Goal: Check status: Check status

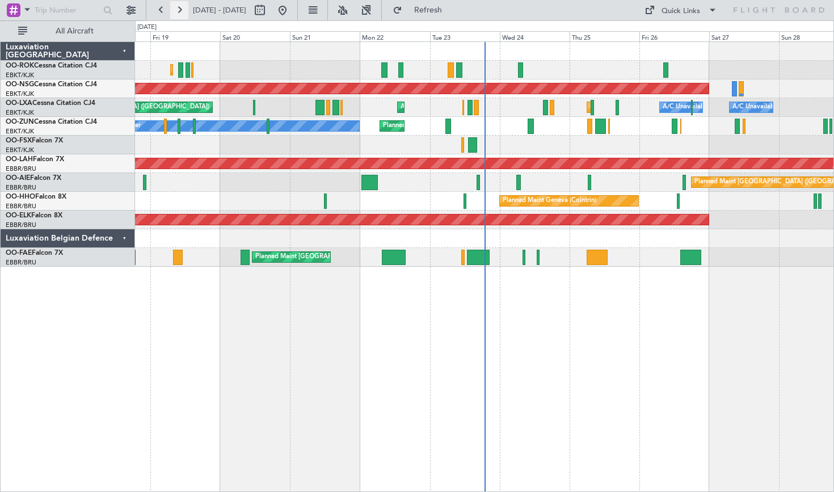
click at [184, 11] on button at bounding box center [179, 10] width 18 height 18
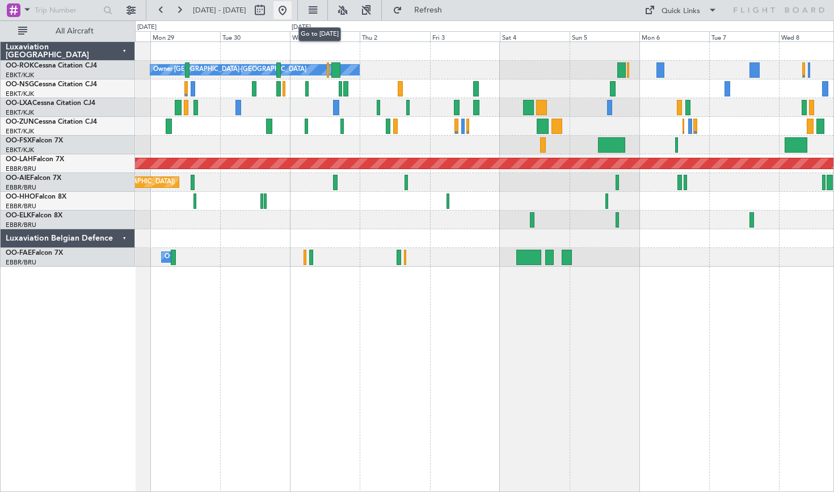
click at [292, 12] on button at bounding box center [282, 10] width 18 height 18
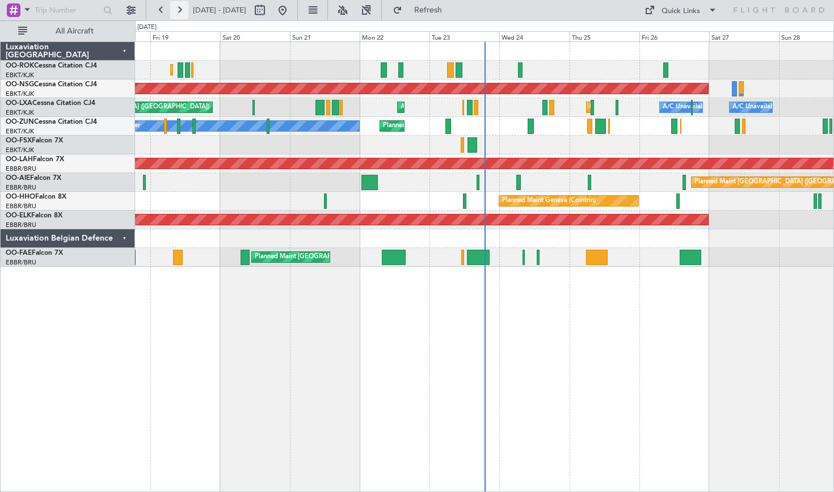
click at [178, 14] on button at bounding box center [179, 10] width 18 height 18
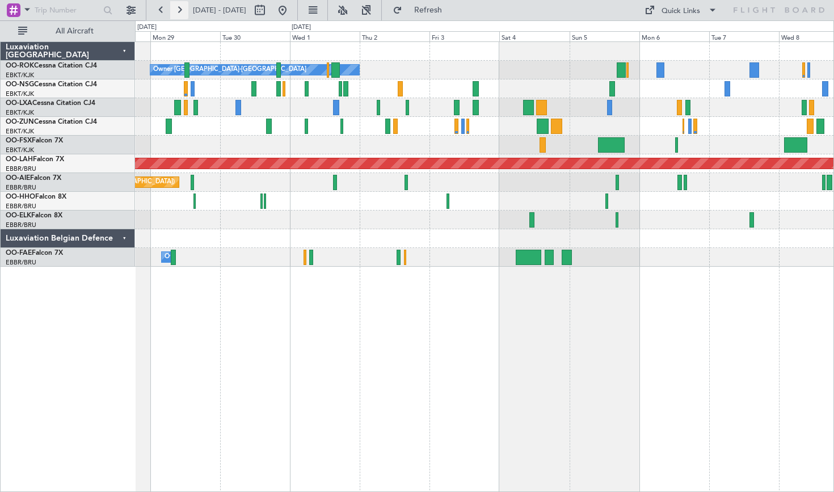
click at [183, 10] on button at bounding box center [179, 10] width 18 height 18
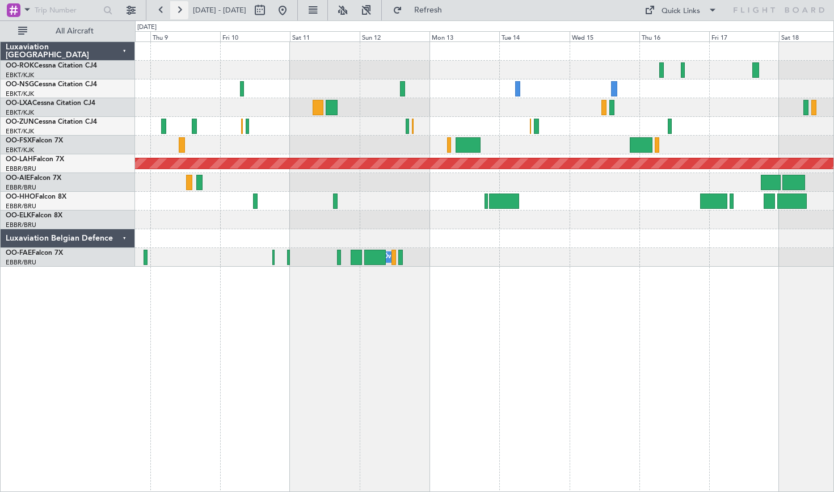
click at [182, 14] on button at bounding box center [179, 10] width 18 height 18
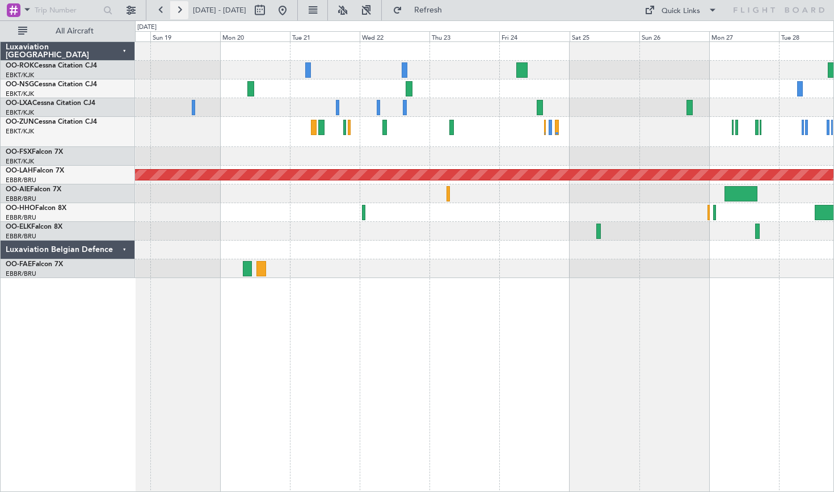
click at [182, 14] on button at bounding box center [179, 10] width 18 height 18
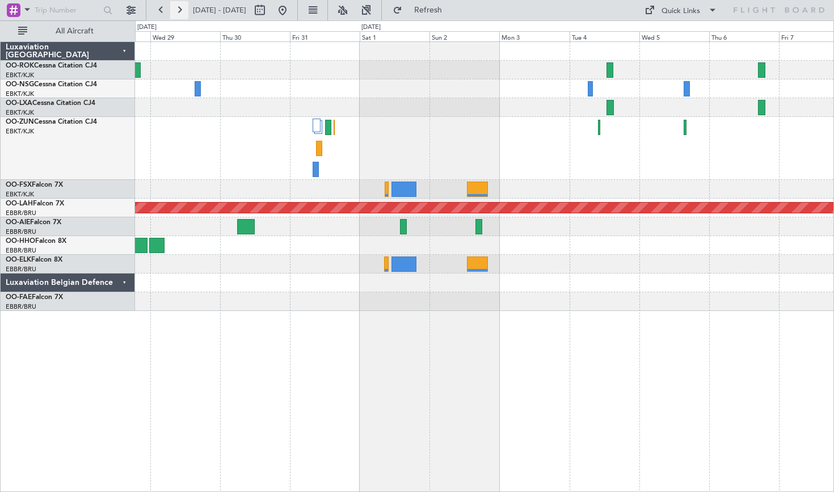
click at [176, 5] on button at bounding box center [179, 10] width 18 height 18
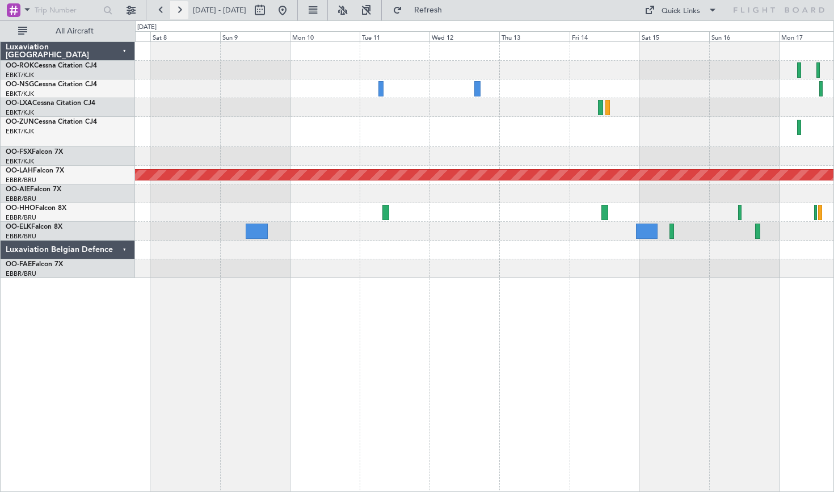
click at [176, 5] on button at bounding box center [179, 10] width 18 height 18
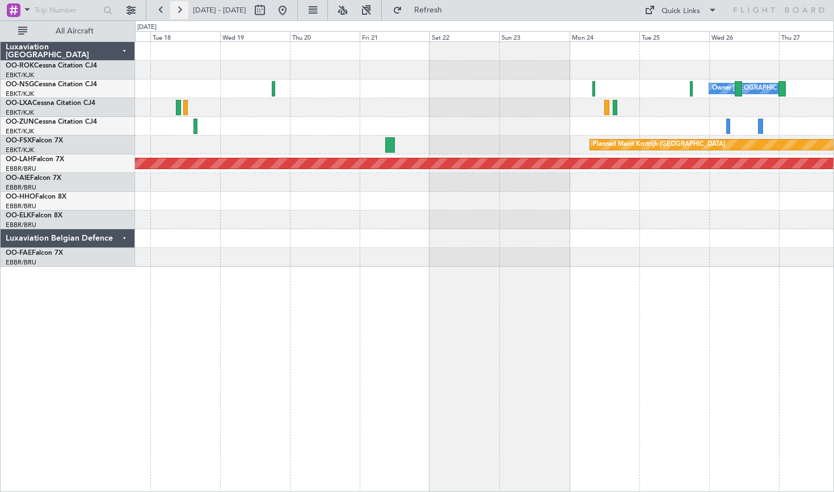
click at [176, 5] on button at bounding box center [179, 10] width 18 height 18
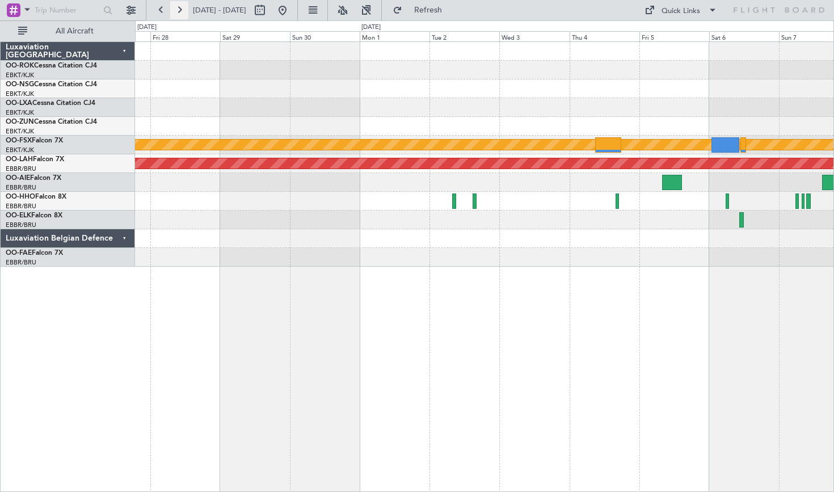
click at [181, 7] on button at bounding box center [179, 10] width 18 height 18
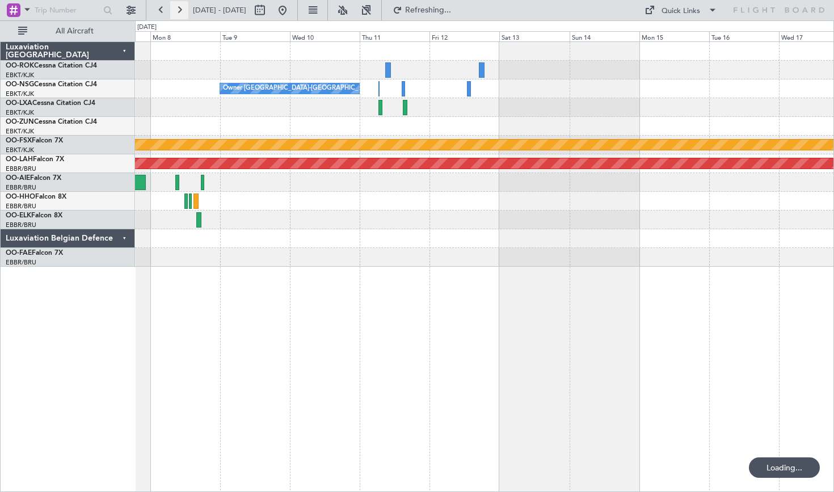
click at [181, 7] on button at bounding box center [179, 10] width 18 height 18
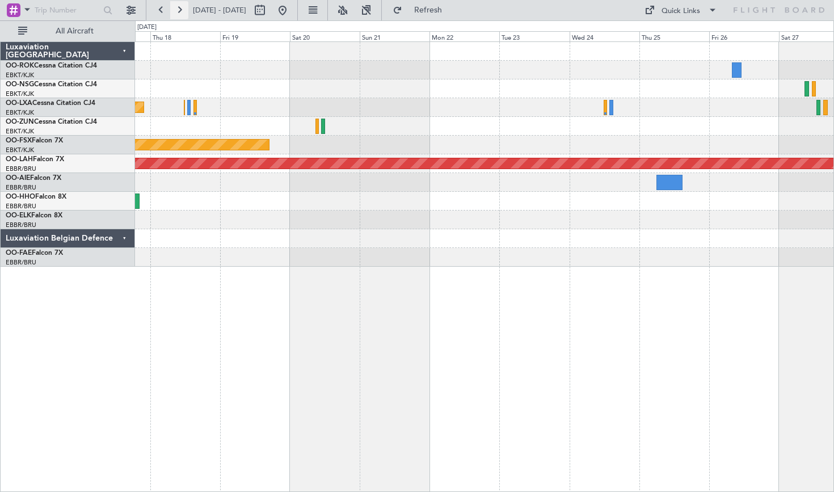
click at [181, 7] on button at bounding box center [179, 10] width 18 height 18
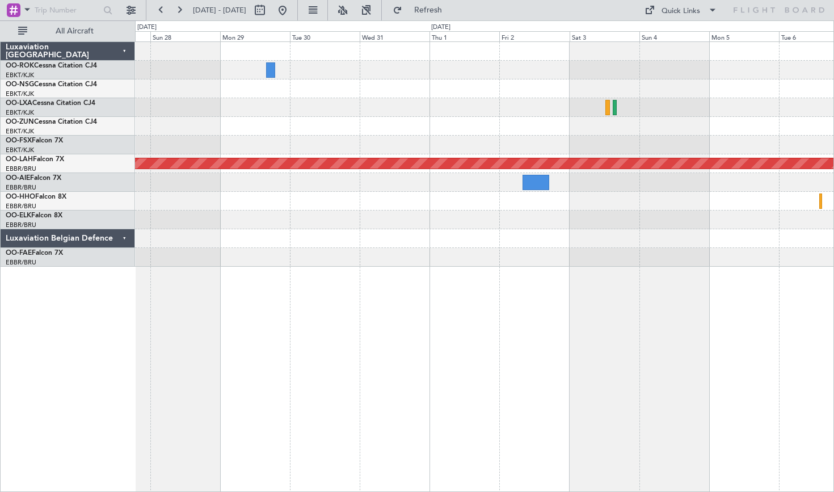
click at [685, 75] on div at bounding box center [484, 70] width 698 height 19
